Goal: Task Accomplishment & Management: Use online tool/utility

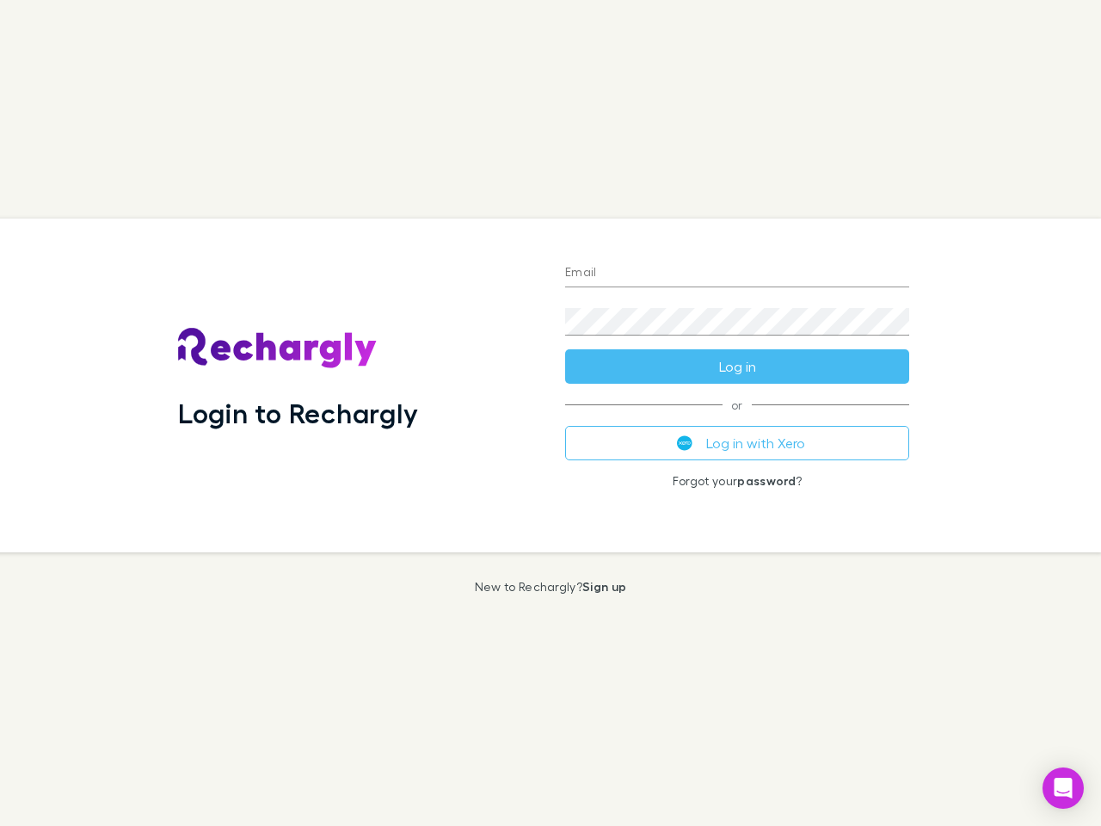
click at [551, 413] on div "Login to Rechargly" at bounding box center [357, 385] width 387 height 334
click at [737, 274] on input "Email" at bounding box center [737, 274] width 344 height 28
click at [737, 366] on button "Log in" at bounding box center [737, 366] width 344 height 34
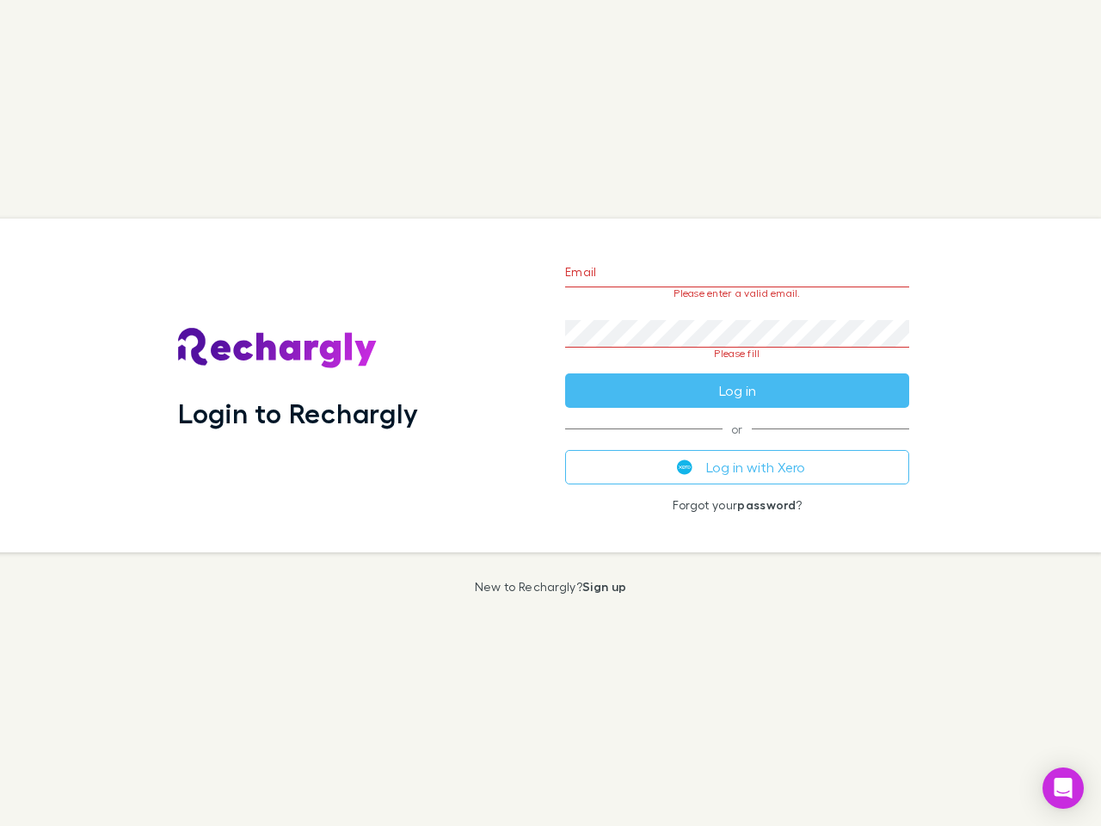
click at [737, 443] on div "Email Please enter a valid email. Password Please fill Log in or Log in with Xe…" at bounding box center [737, 385] width 372 height 334
click at [1063, 788] on icon "Open Intercom Messenger" at bounding box center [1064, 788] width 18 height 21
